Goal: Find specific page/section: Find specific page/section

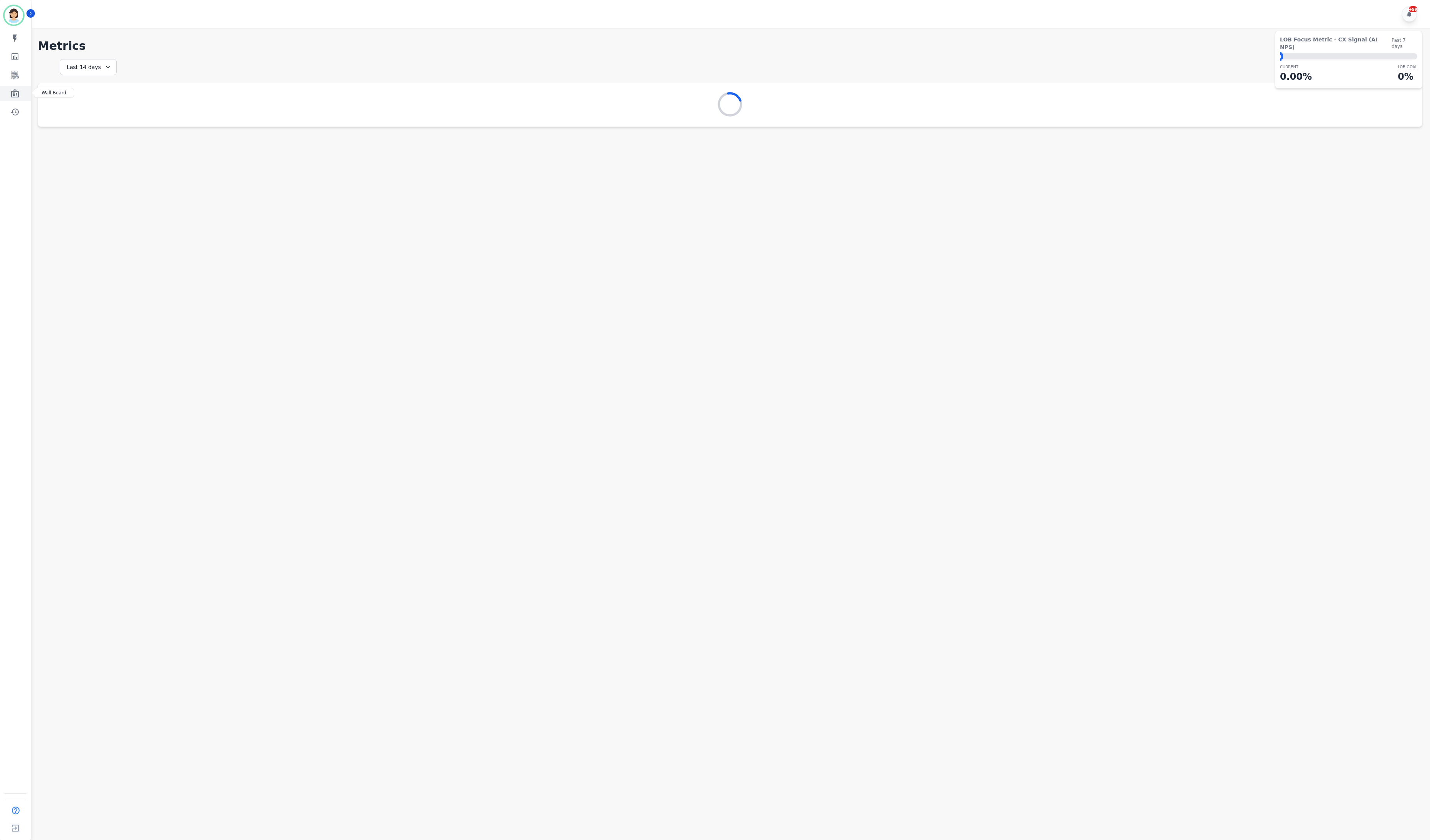
click at [23, 87] on link "Sidebar" at bounding box center [16, 94] width 29 height 16
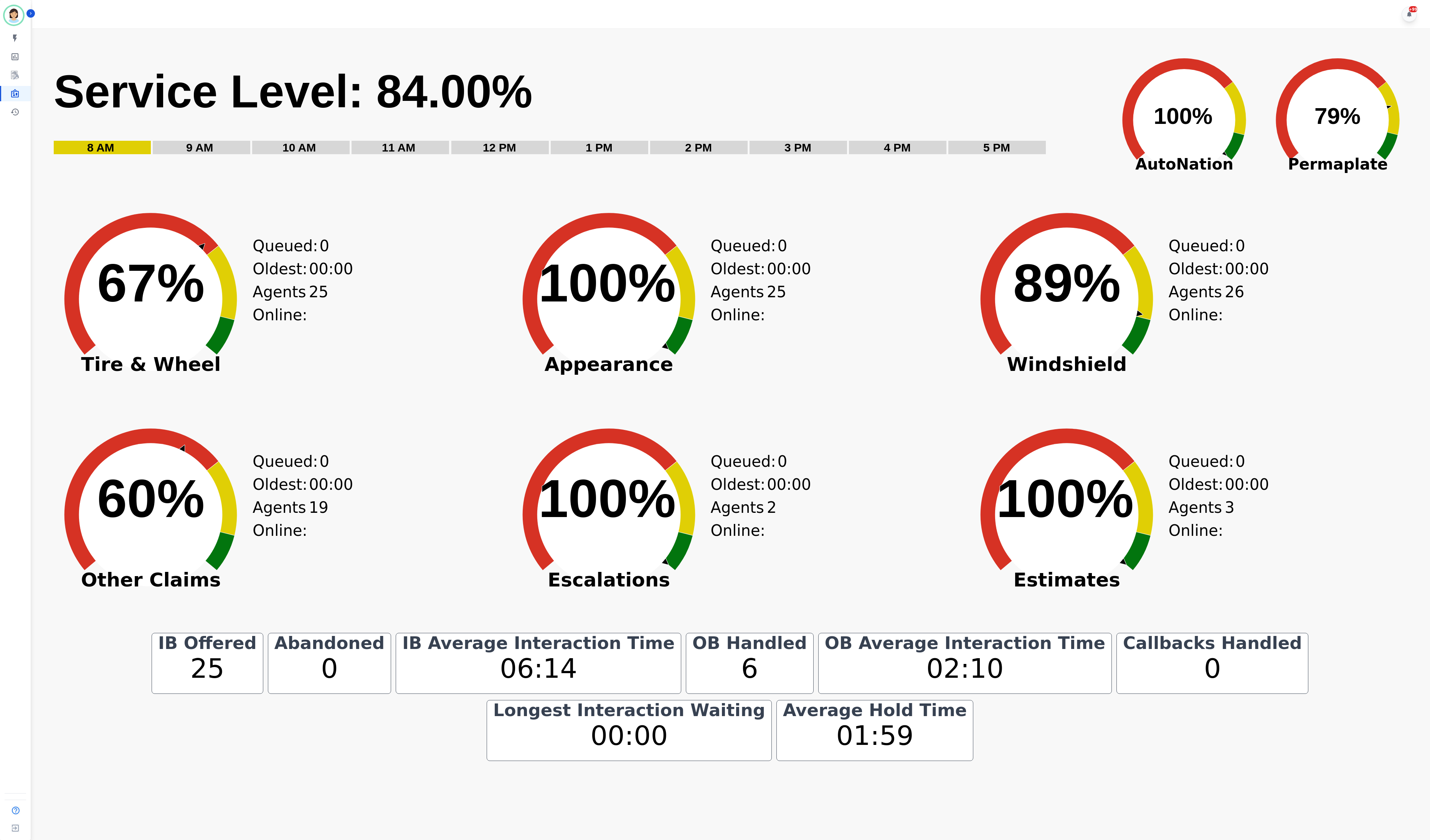
click at [548, 393] on icon "Created with Highcharts 10.3.3 100% ​ 100%" at bounding box center [609, 294] width 211 height 211
click at [367, 292] on div "Created with Highcharts 10.3.3 67% ​ 67% Tire & Wheel Queued: 0 Oldest: 00:00 A…" at bounding box center [272, 312] width 453 height 211
